Goal: Check status: Check status

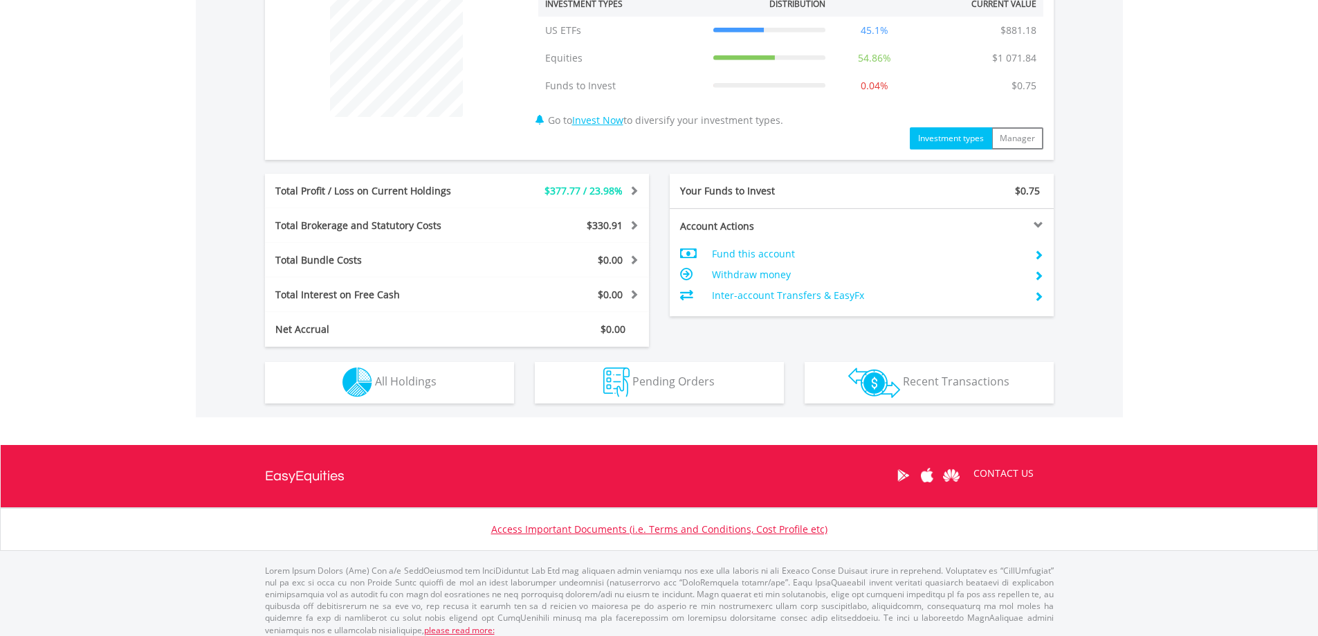
scroll to position [133, 263]
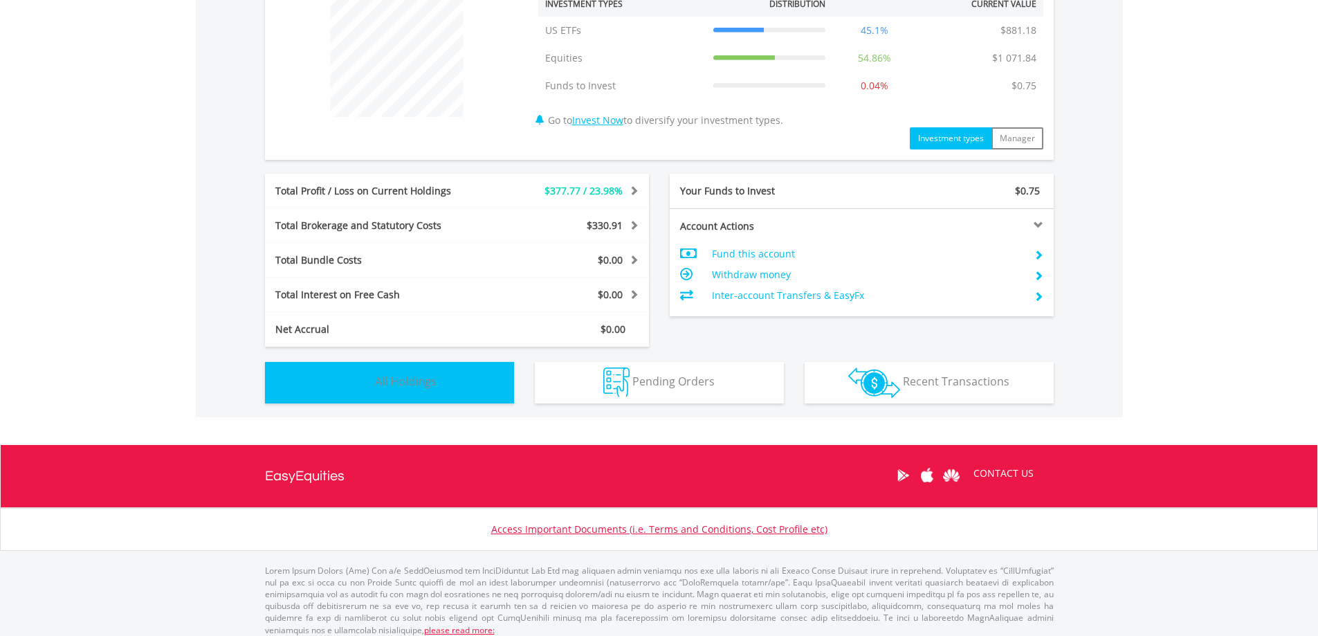
click at [362, 385] on img "button" at bounding box center [358, 382] width 30 height 30
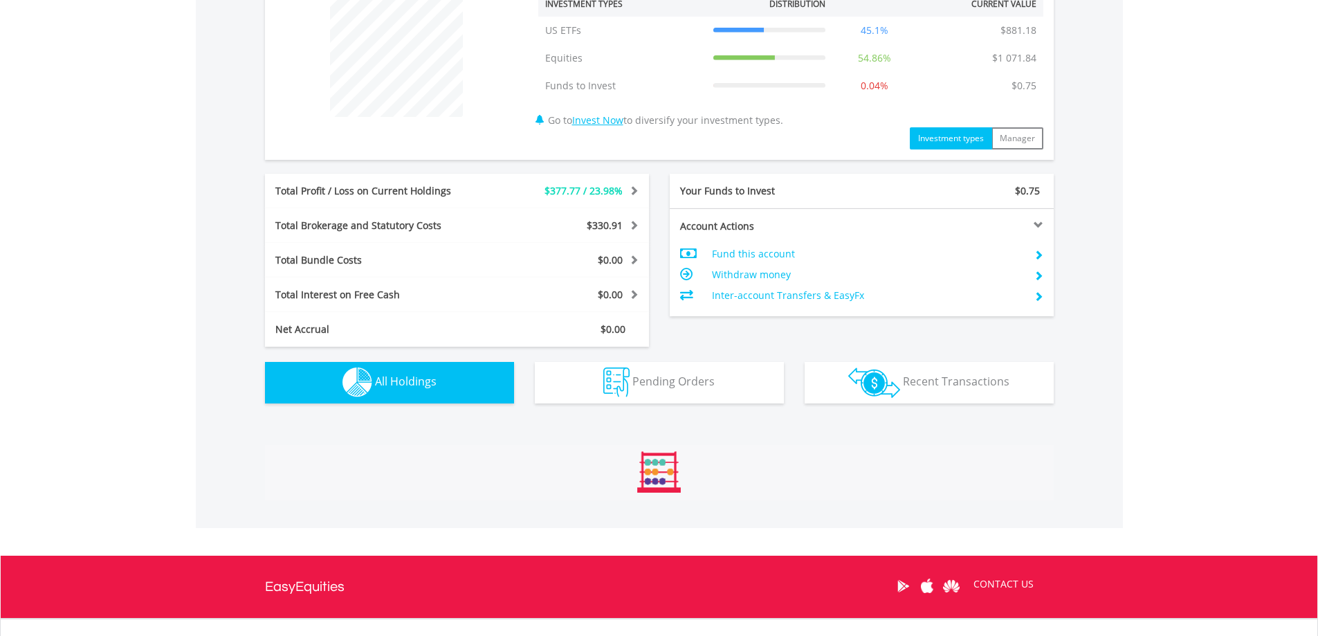
scroll to position [902, 0]
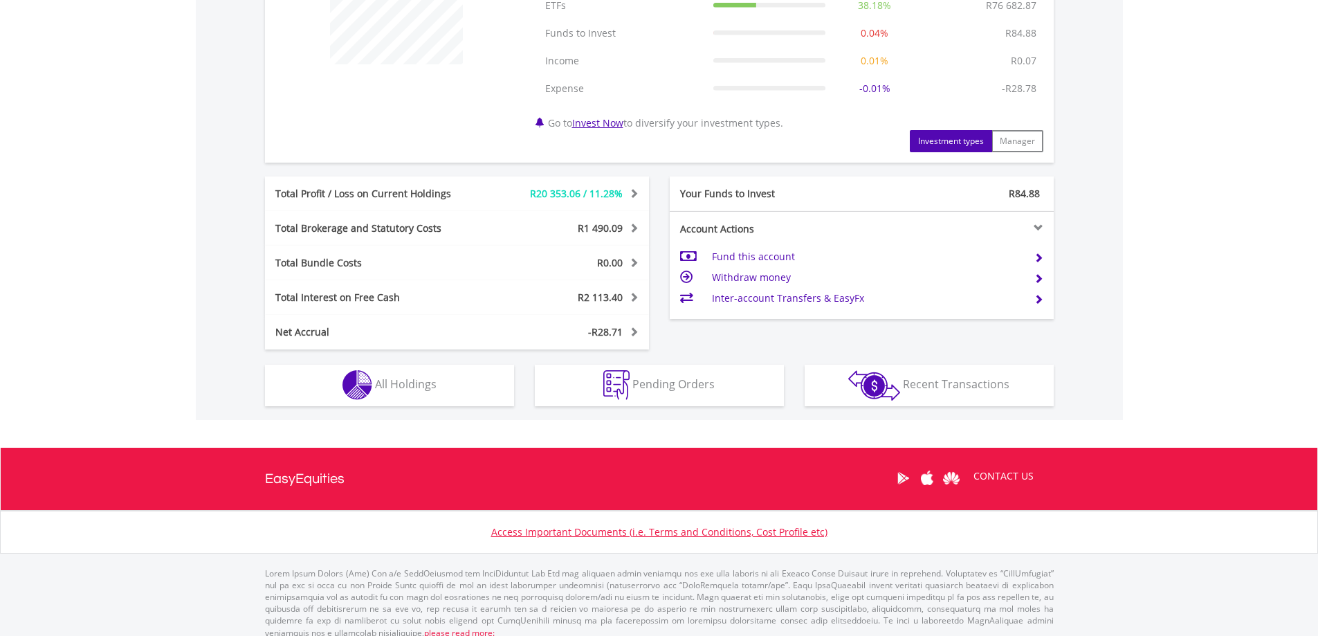
scroll to position [618, 0]
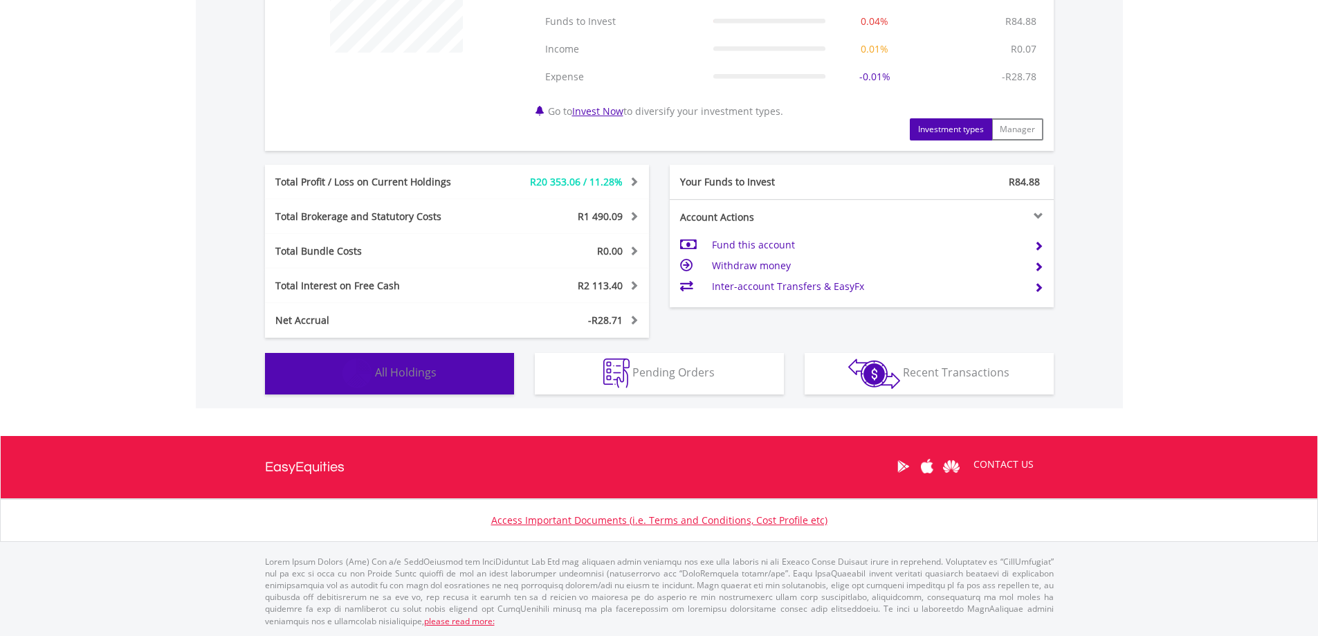
click at [407, 369] on span "All Holdings" at bounding box center [406, 372] width 62 height 15
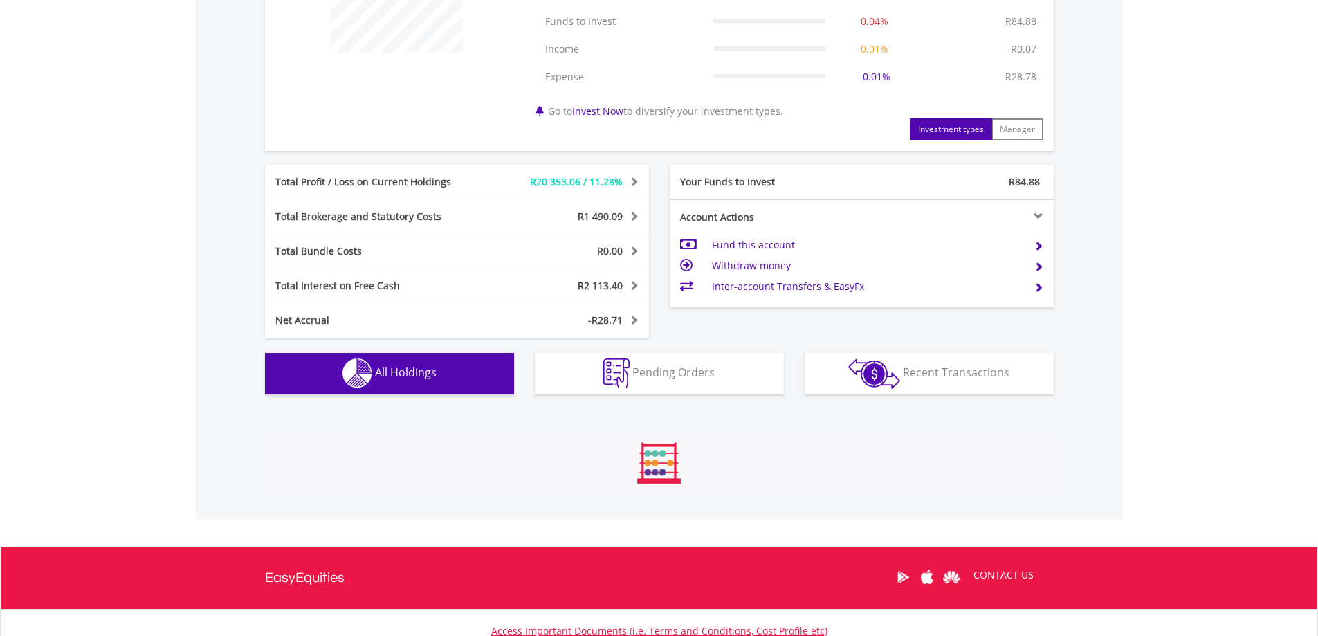
scroll to position [1054, 0]
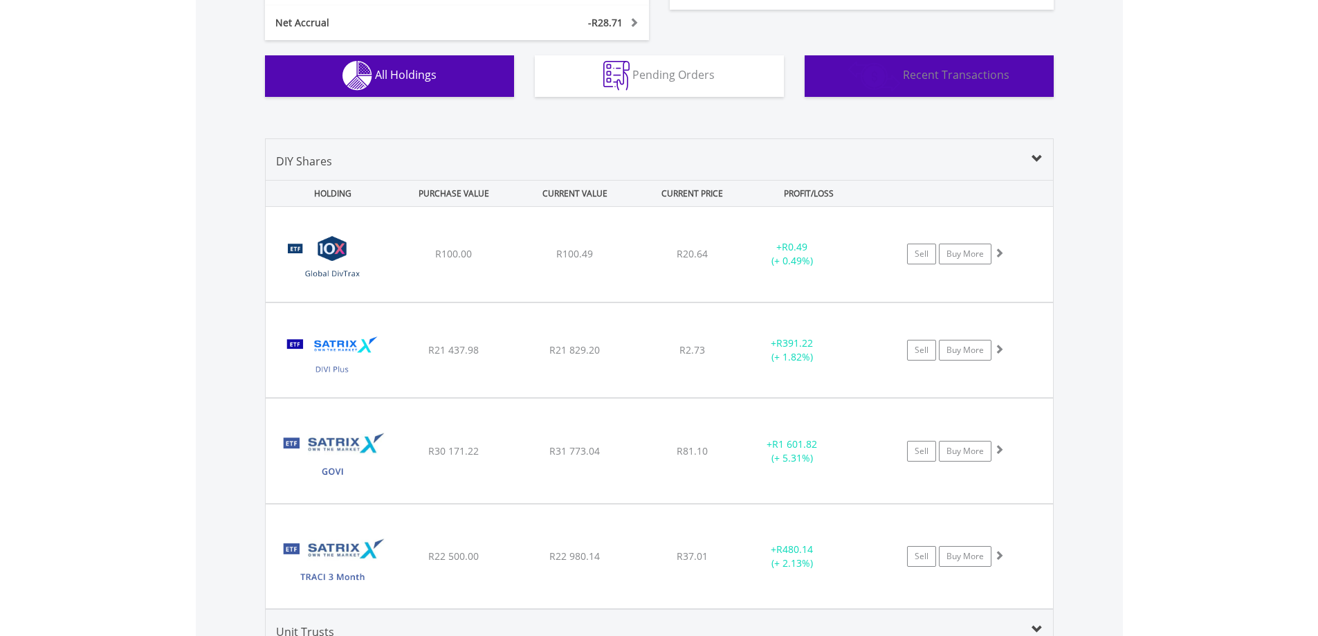
click at [911, 82] on span "Recent Transactions" at bounding box center [956, 74] width 107 height 15
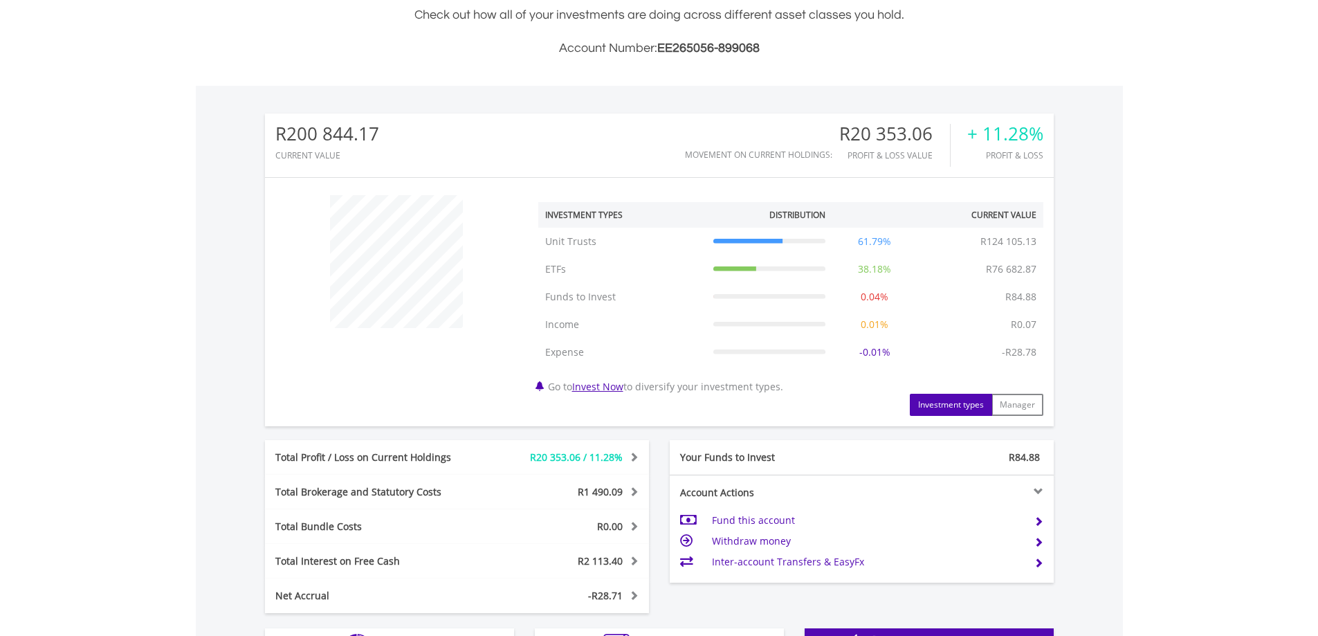
scroll to position [0, 0]
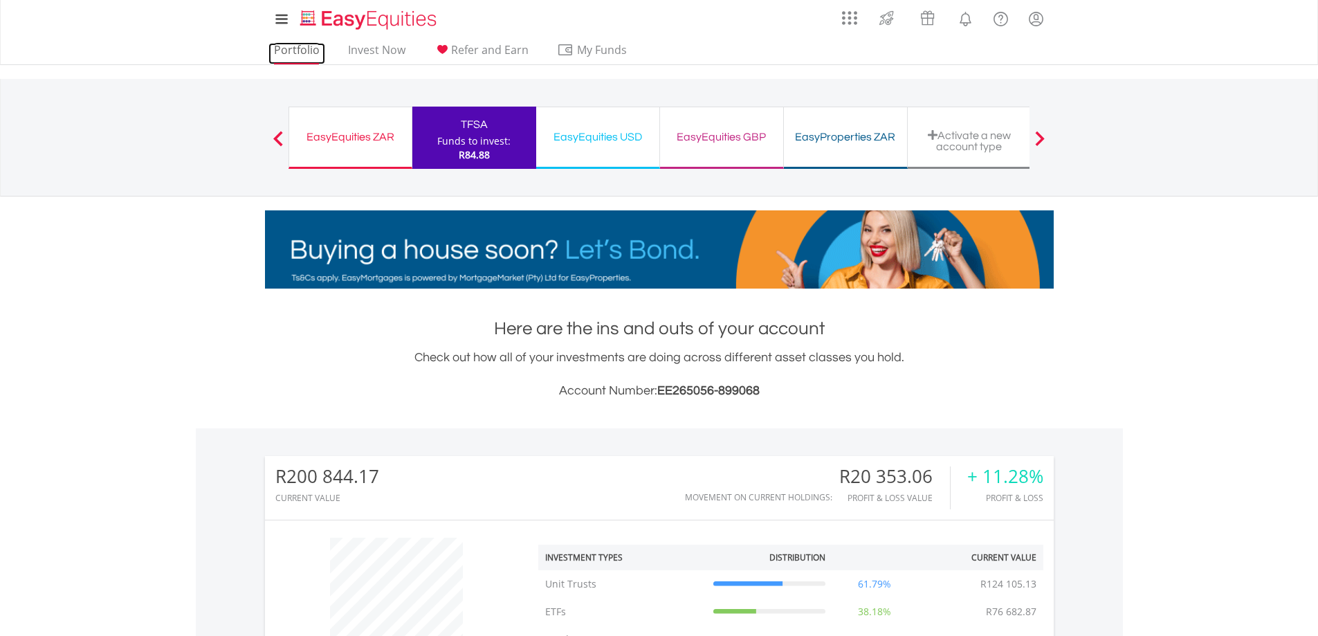
click at [282, 53] on link "Portfolio" at bounding box center [296, 53] width 57 height 21
